Goal: Task Accomplishment & Management: Manage account settings

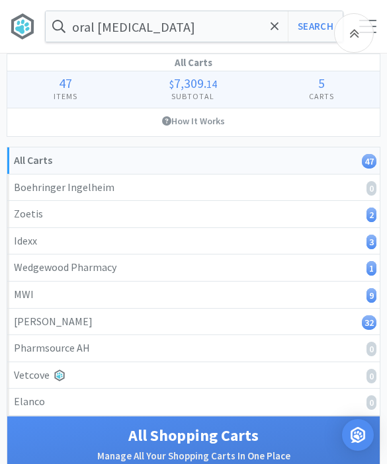
select select "1"
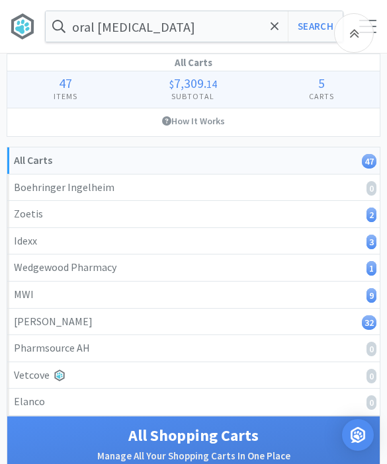
select select "1"
select select "4"
select select "5"
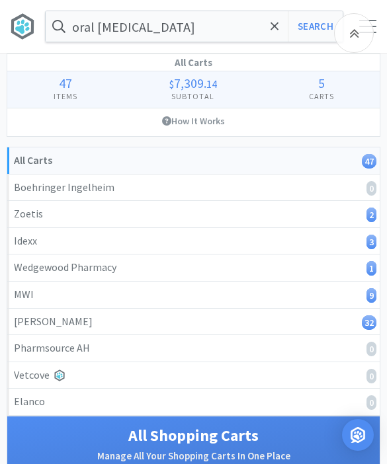
select select "3"
select select "1"
select select "5"
select select "1"
select select "3"
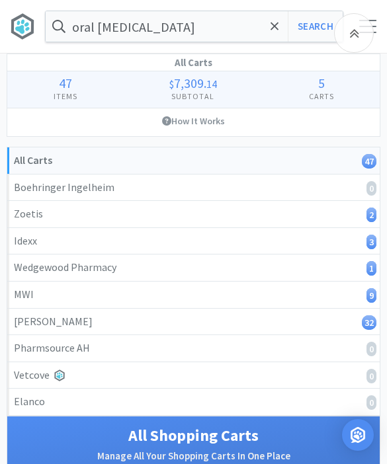
select select "1"
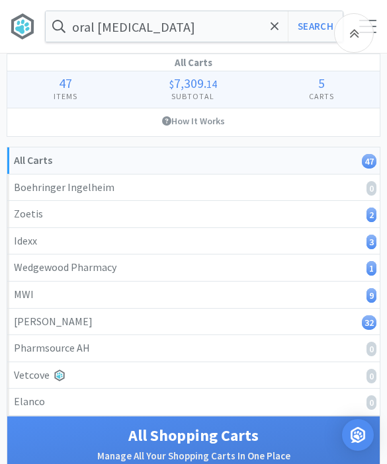
select select "10"
select select "6"
select select "1"
select select "2"
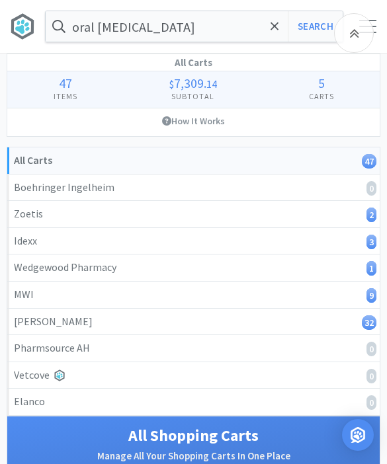
select select "1"
select select "8"
select select "3"
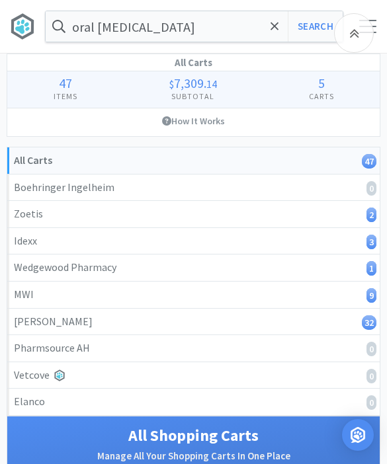
select select "2"
select select "1"
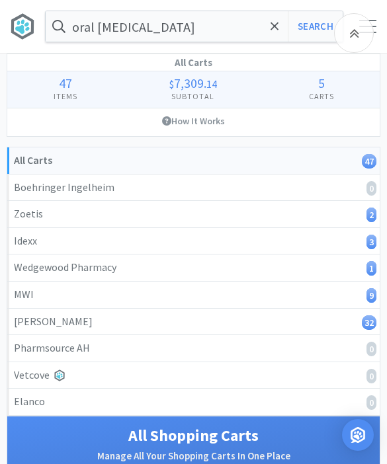
select select "1"
select select "4"
select select "10"
select select "1"
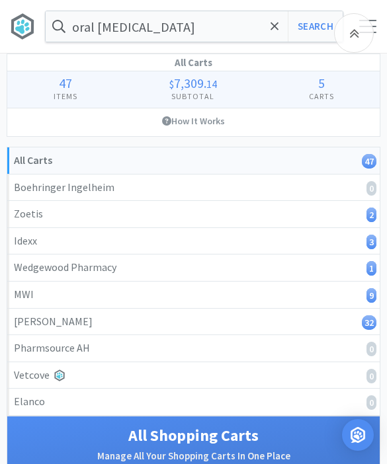
select select "1"
select select "3"
select select "5"
select select "1"
select select "2"
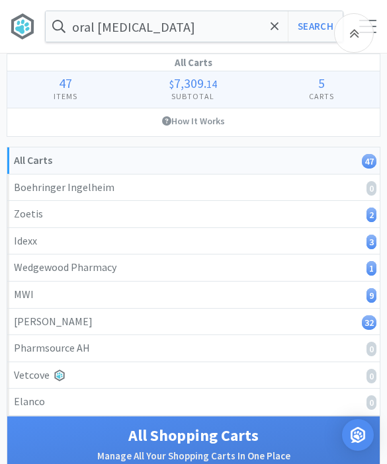
select select "4"
select select "1"
